Goal: Complete application form

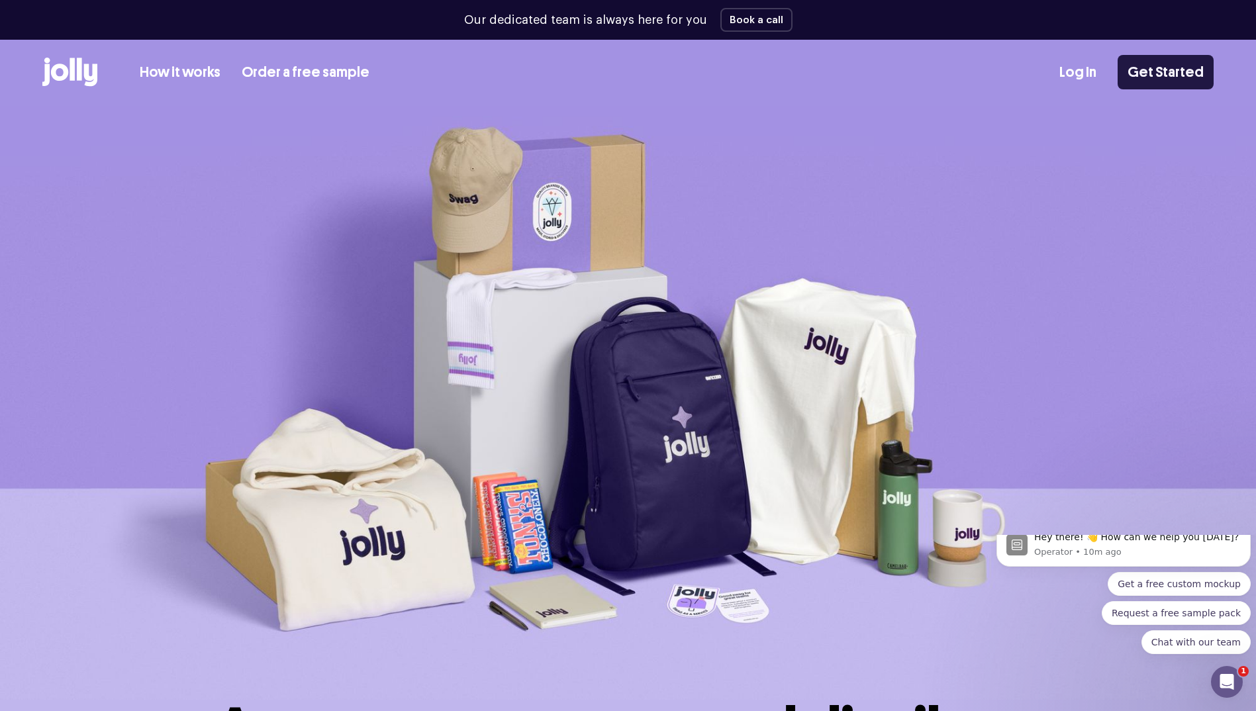
click at [1176, 64] on link "Get Started" at bounding box center [1165, 72] width 96 height 34
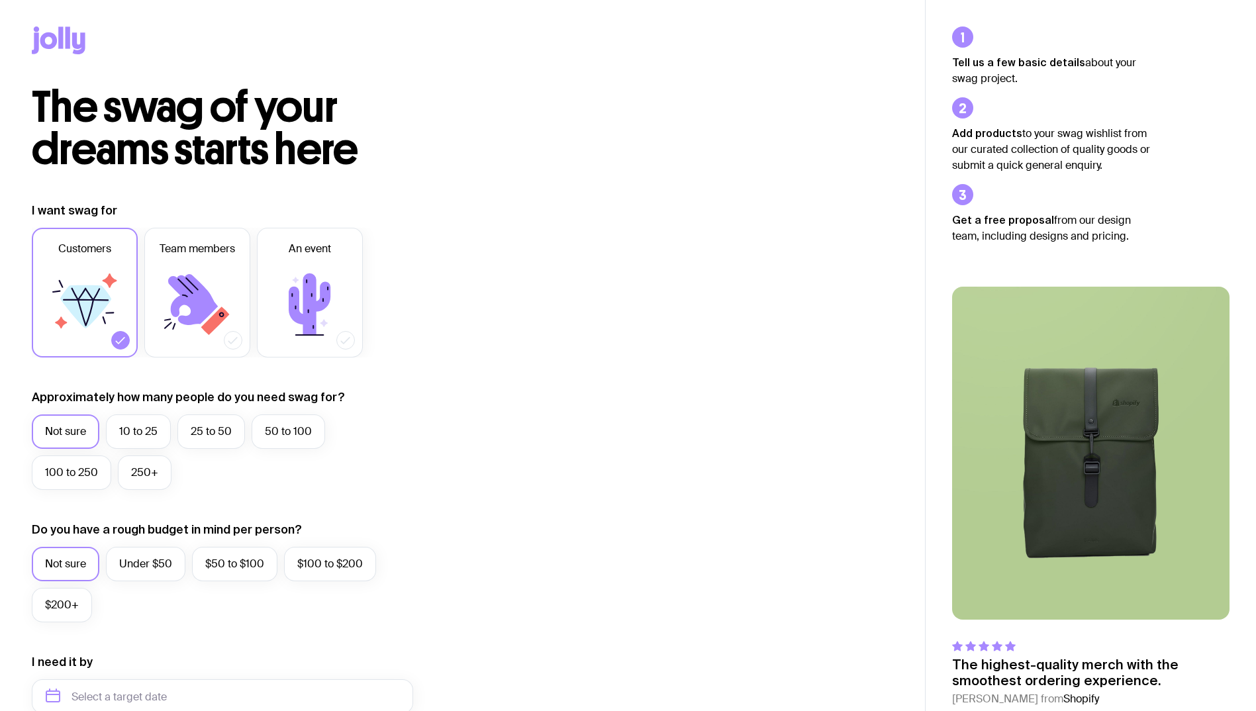
click at [632, 195] on div "The swag of your dreams starts here I want swag for Customers Team members An e…" at bounding box center [462, 592] width 925 height 1013
click at [206, 304] on icon at bounding box center [193, 299] width 50 height 51
click at [0, 0] on input "Team members" at bounding box center [0, 0] width 0 height 0
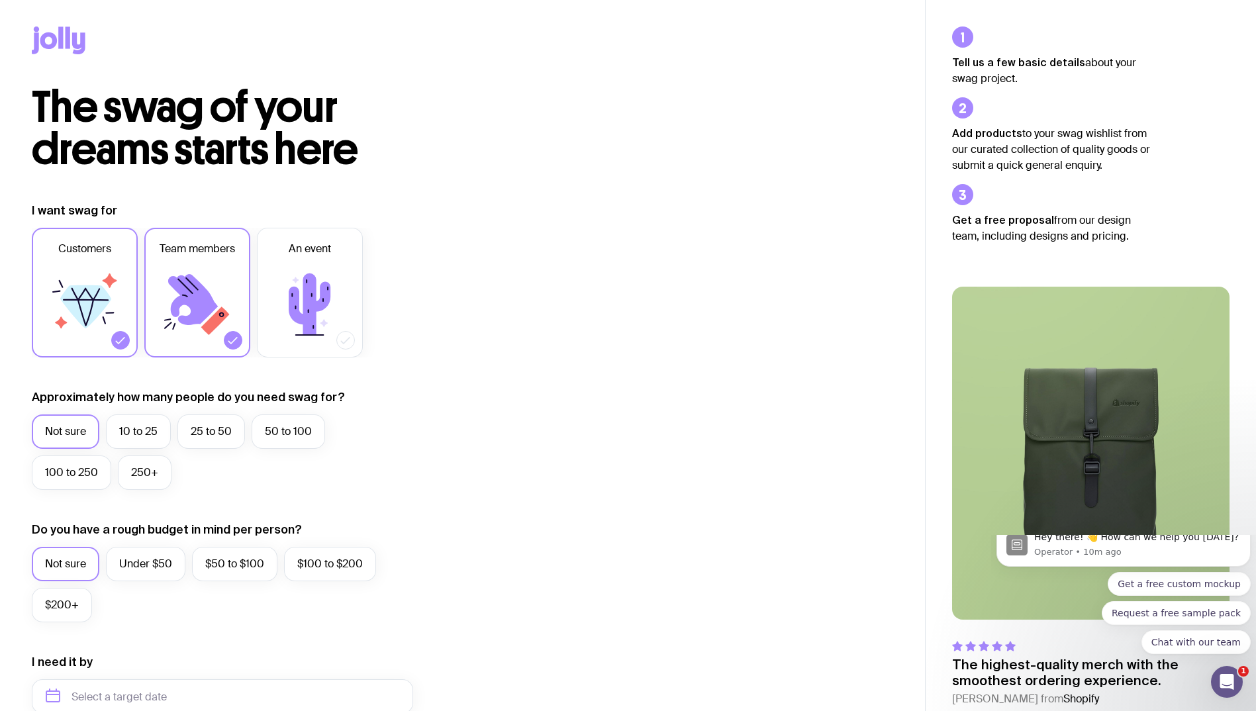
click at [698, 403] on div "I want swag for Customers Team members An event Approximately how many people d…" at bounding box center [462, 635] width 861 height 865
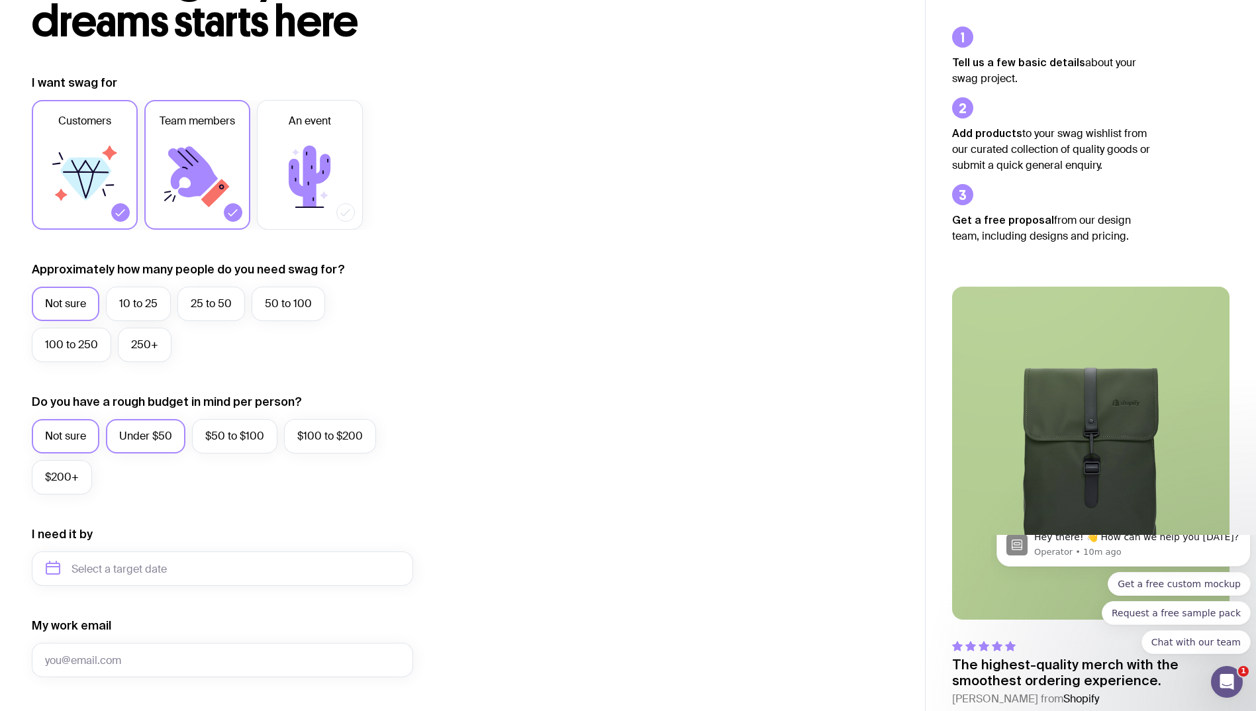
scroll to position [132, 0]
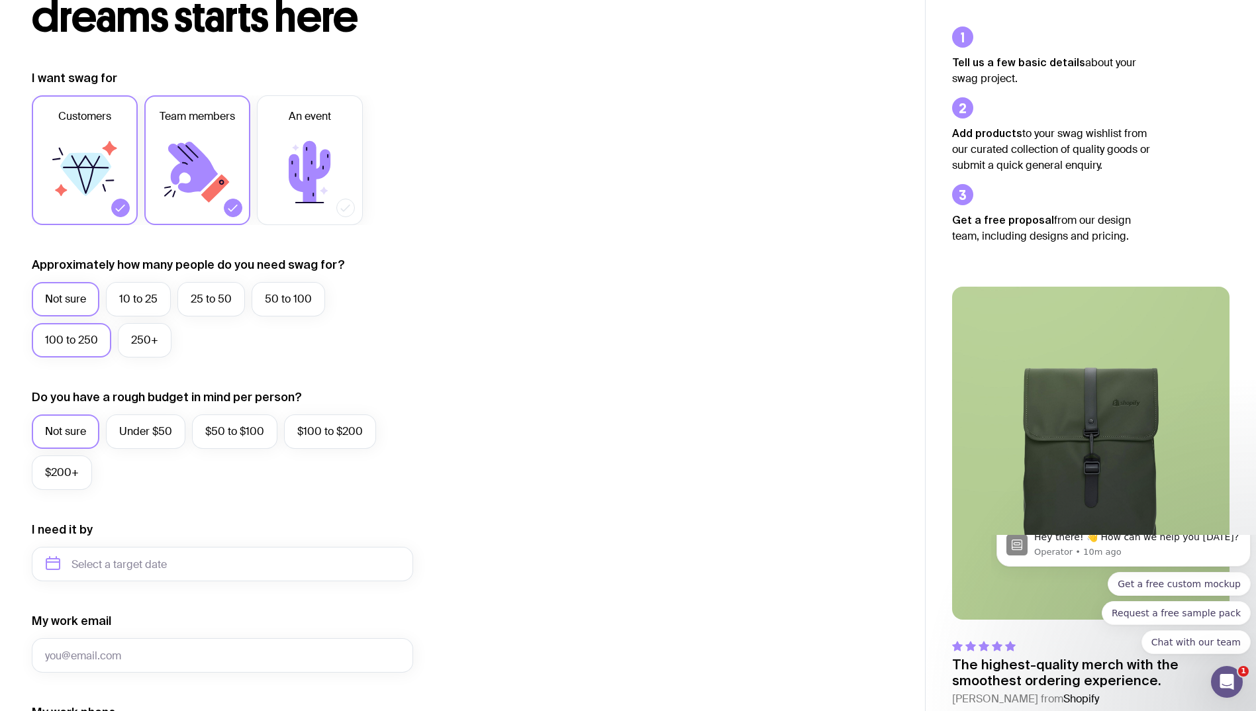
click at [73, 342] on label "100 to 250" at bounding box center [71, 340] width 79 height 34
click at [0, 0] on input "100 to 250" at bounding box center [0, 0] width 0 height 0
click at [490, 373] on div "I want swag for Customers Team members An event Approximately how many people d…" at bounding box center [462, 502] width 861 height 865
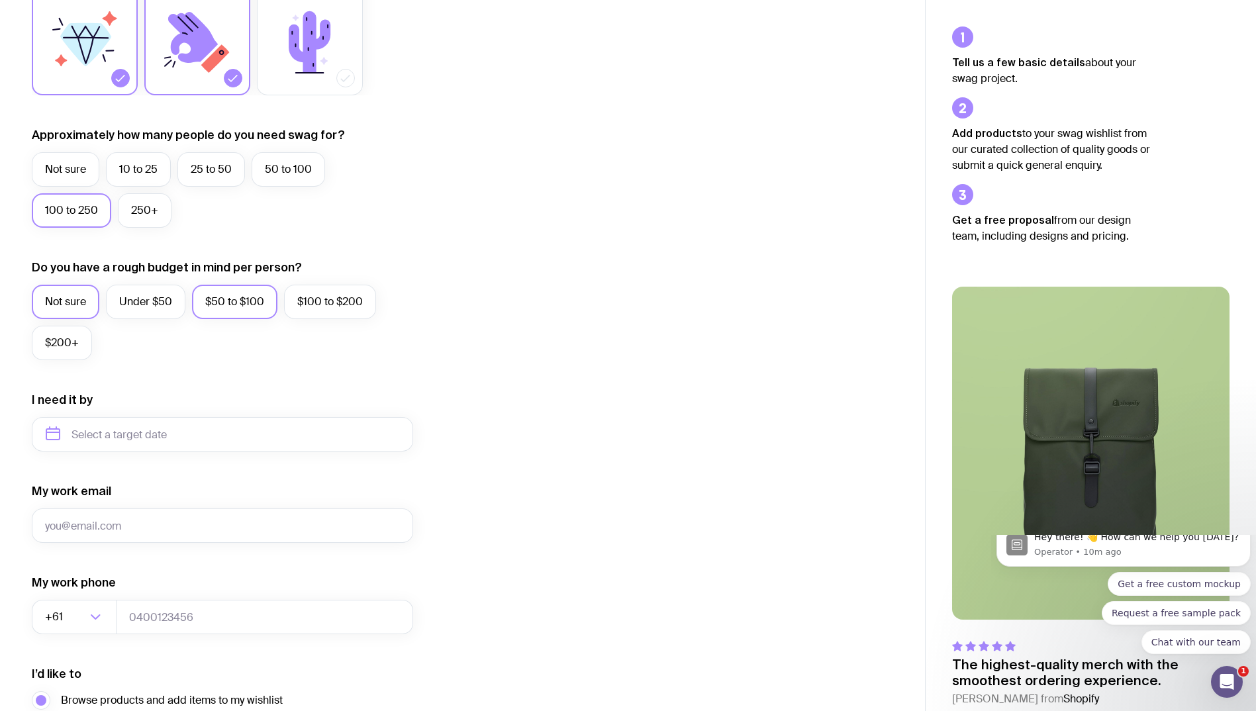
scroll to position [265, 0]
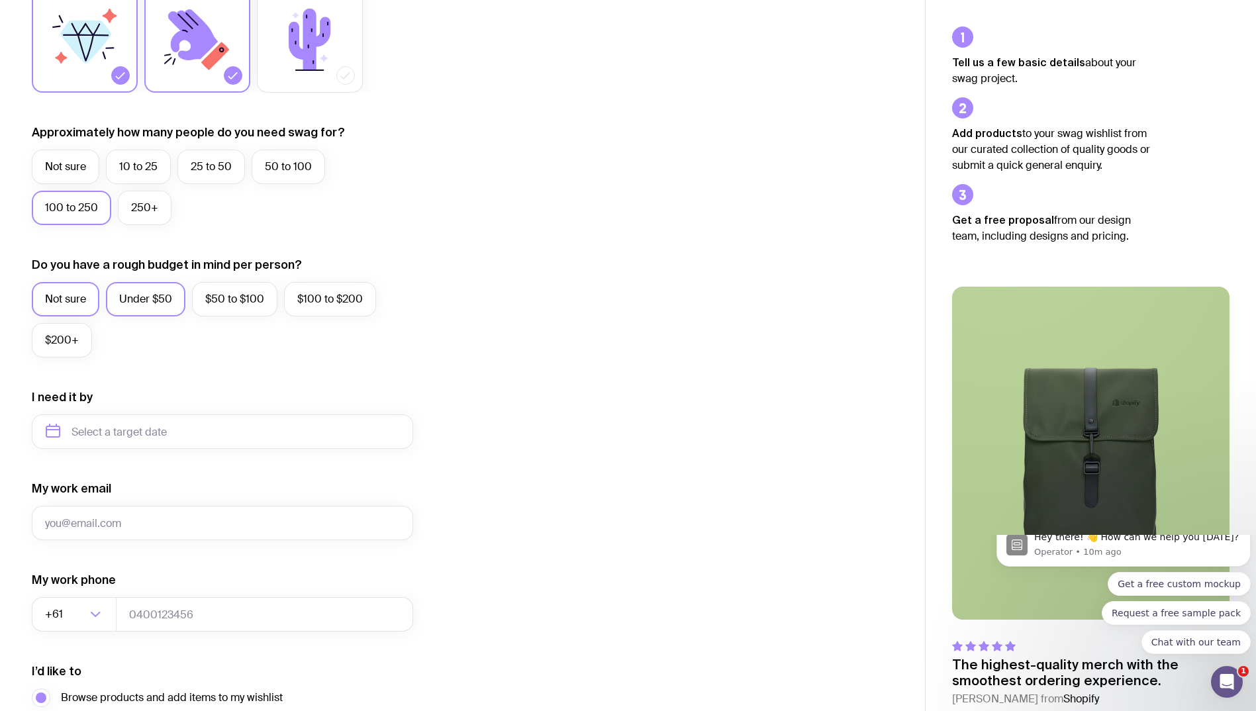
click at [167, 307] on label "Under $50" at bounding box center [145, 299] width 79 height 34
click at [0, 0] on input "Under $50" at bounding box center [0, 0] width 0 height 0
click at [466, 359] on div "I want swag for Customers Team members An event Approximately how many people d…" at bounding box center [462, 370] width 861 height 865
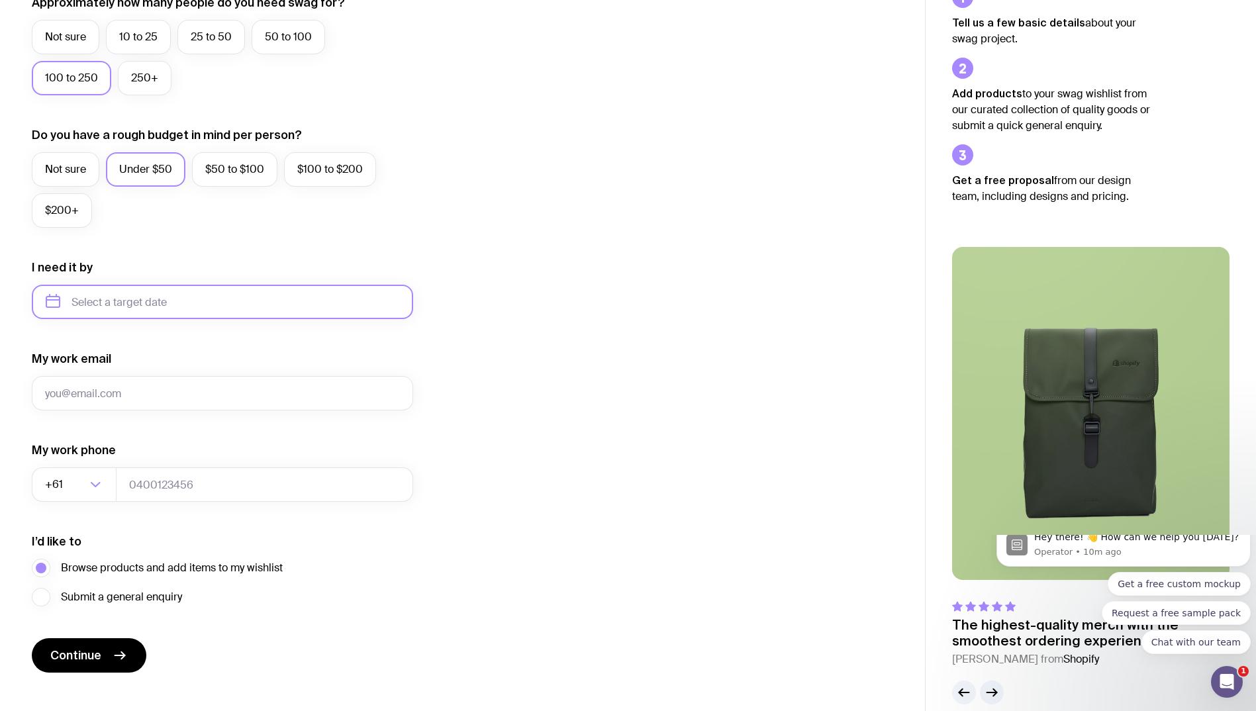
scroll to position [397, 0]
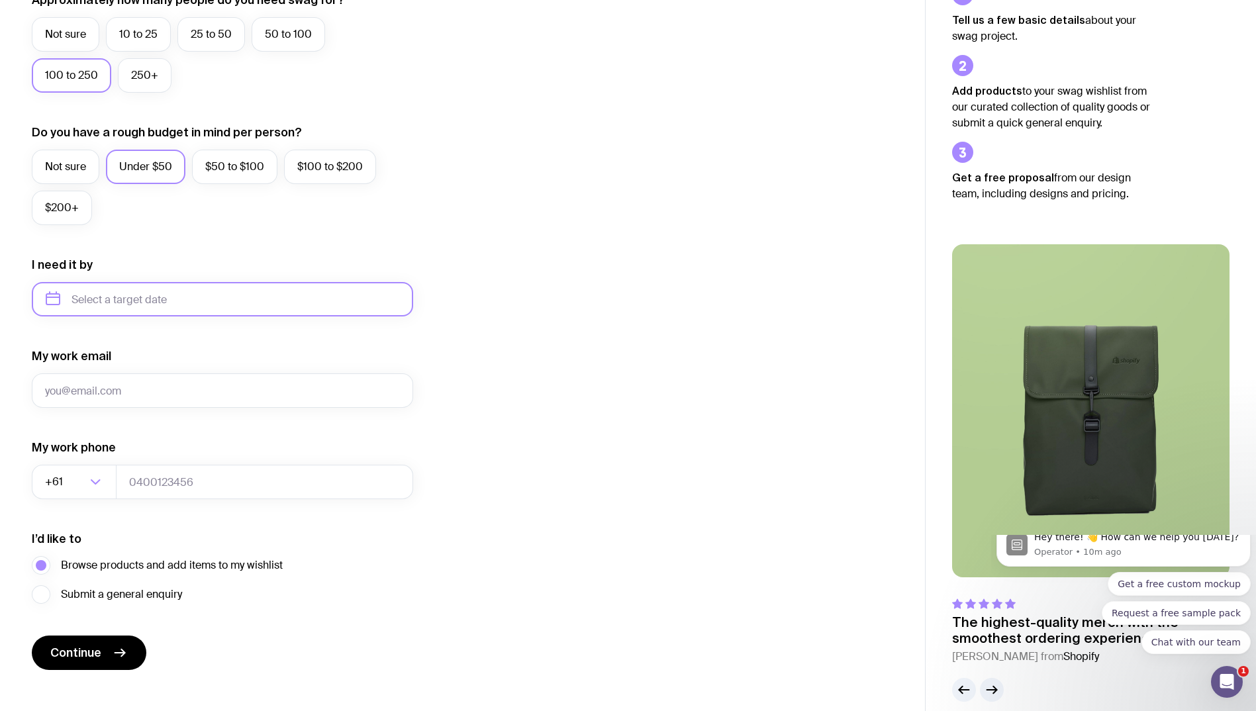
click at [146, 298] on input "text" at bounding box center [222, 299] width 381 height 34
click at [117, 459] on button "Nov" at bounding box center [116, 462] width 48 height 26
type input "[DATE]"
click at [613, 335] on div "I want swag for Customers Team members An event Approximately how many people d…" at bounding box center [462, 237] width 861 height 865
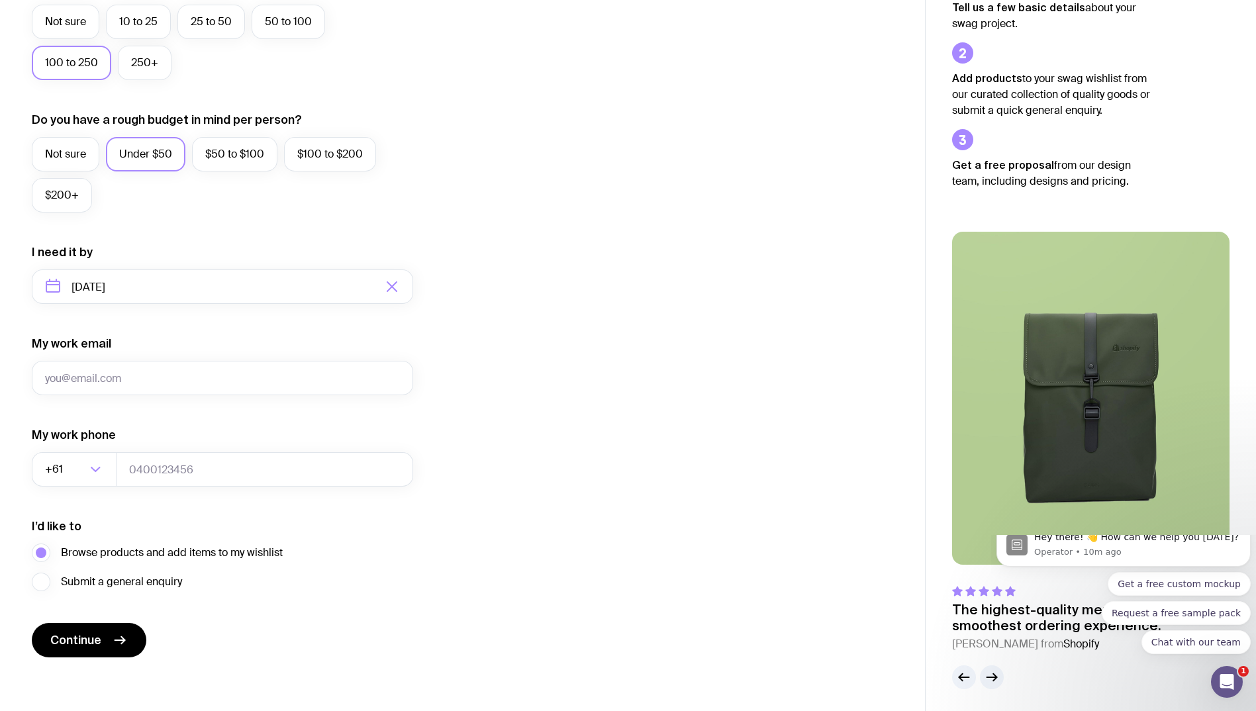
scroll to position [414, 0]
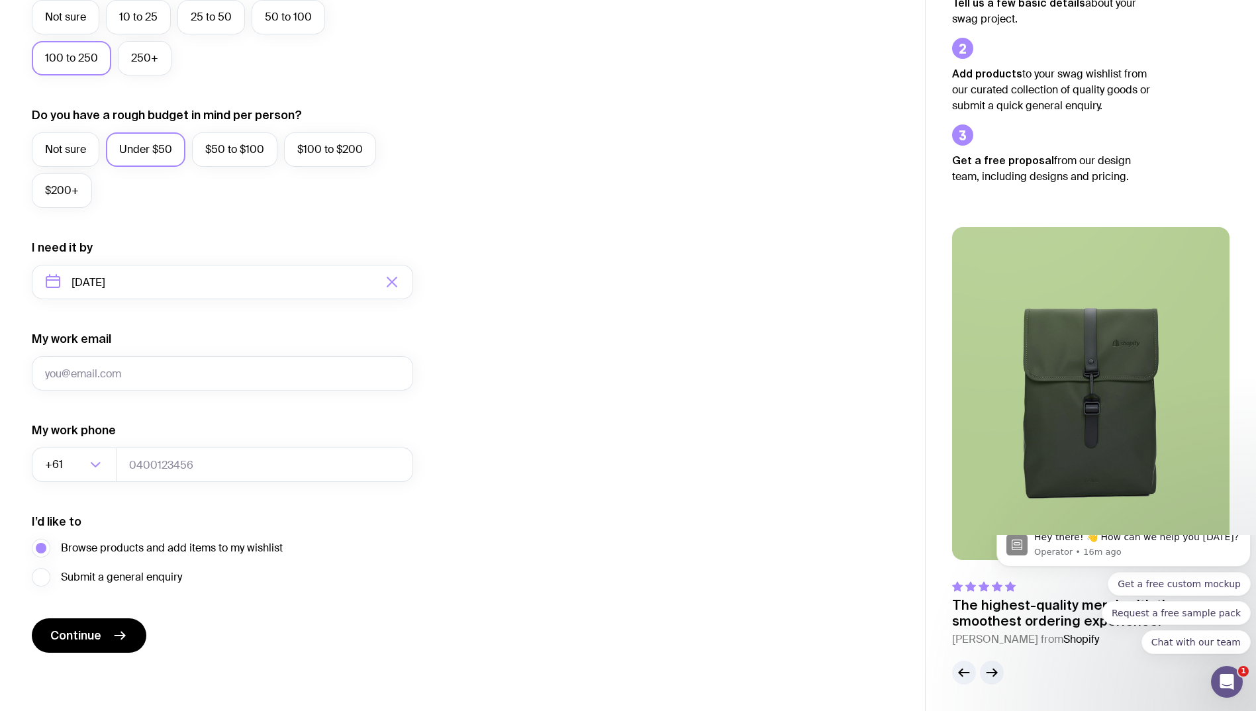
click at [551, 248] on div "I want swag for Customers Team members An event Approximately how many people d…" at bounding box center [462, 220] width 861 height 865
